Goal: Task Accomplishment & Management: Manage account settings

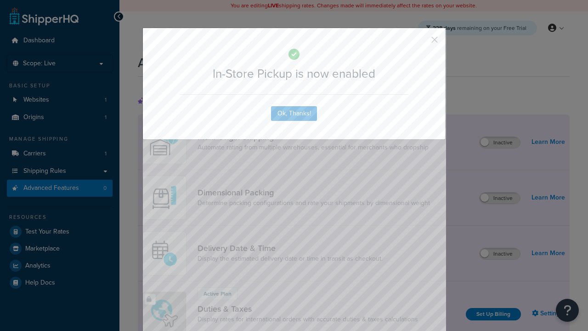
scroll to position [298, 0]
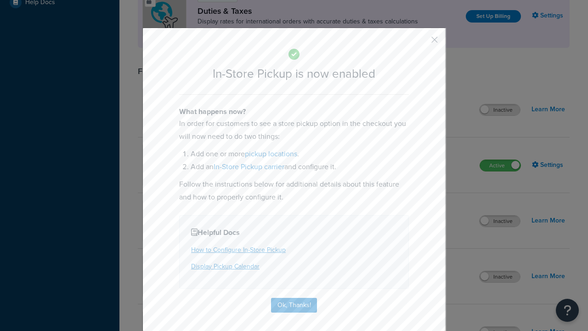
click at [421, 43] on button "button" at bounding box center [421, 43] width 2 height 2
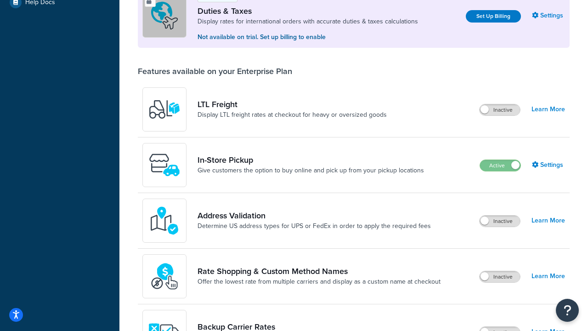
scroll to position [280, 0]
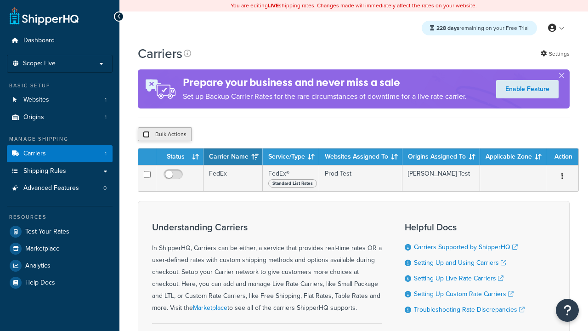
click at [146, 136] on input "checkbox" at bounding box center [146, 134] width 7 height 7
checkbox input "true"
click at [0, 0] on button "Delete" at bounding box center [0, 0] width 0 height 0
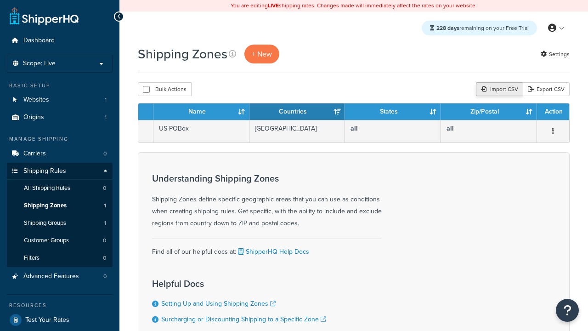
click at [498, 90] on div "Import CSV" at bounding box center [499, 89] width 47 height 14
